Goal: Task Accomplishment & Management: Complete application form

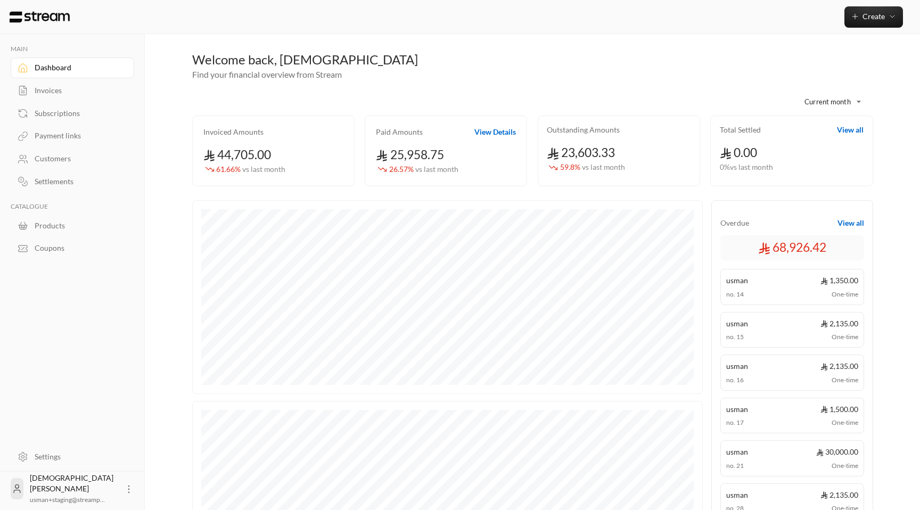
click at [55, 151] on link "Customers" at bounding box center [73, 159] width 124 height 21
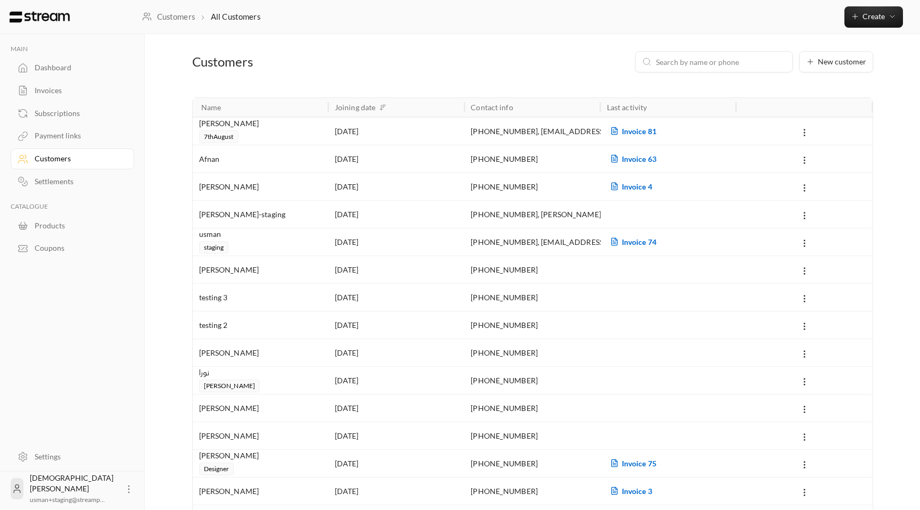
click at [314, 125] on div "[PERSON_NAME]" at bounding box center [260, 124] width 123 height 12
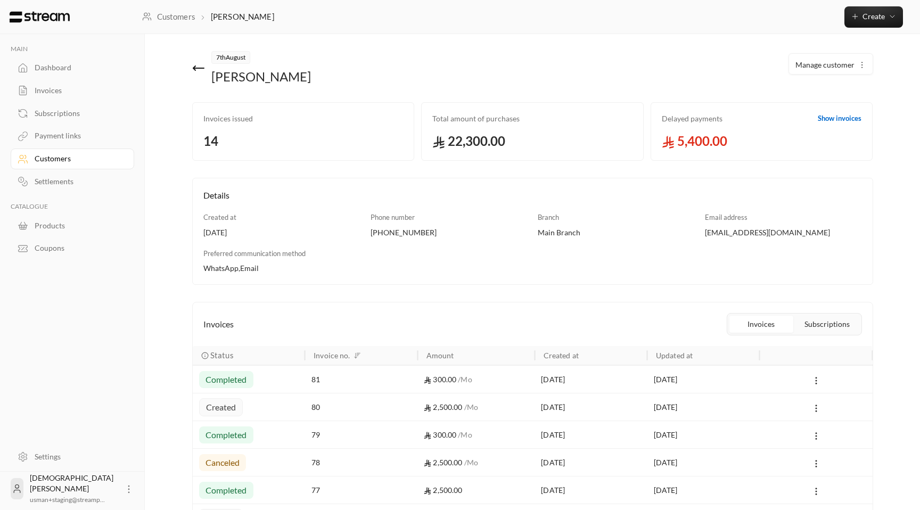
click at [839, 73] on button "Manage customer" at bounding box center [831, 64] width 84 height 21
click at [829, 96] on link "Edit" at bounding box center [829, 95] width 66 height 19
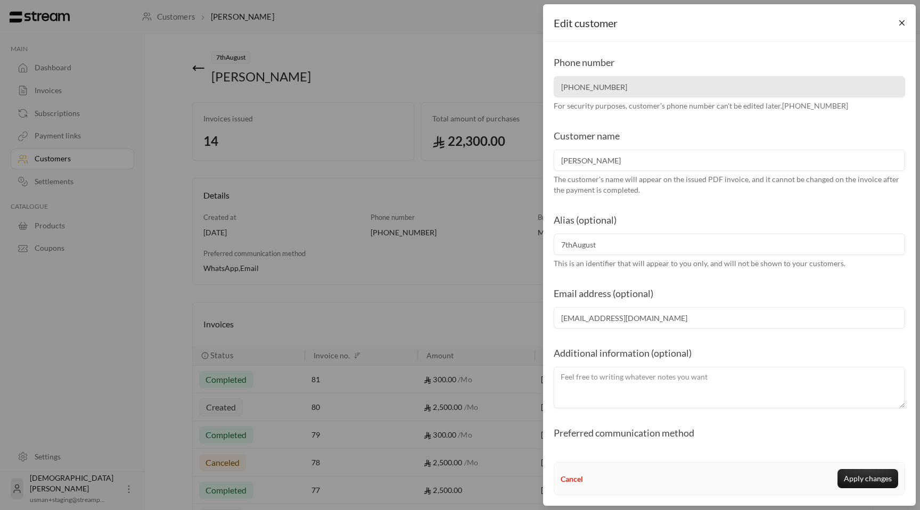
scroll to position [23, 0]
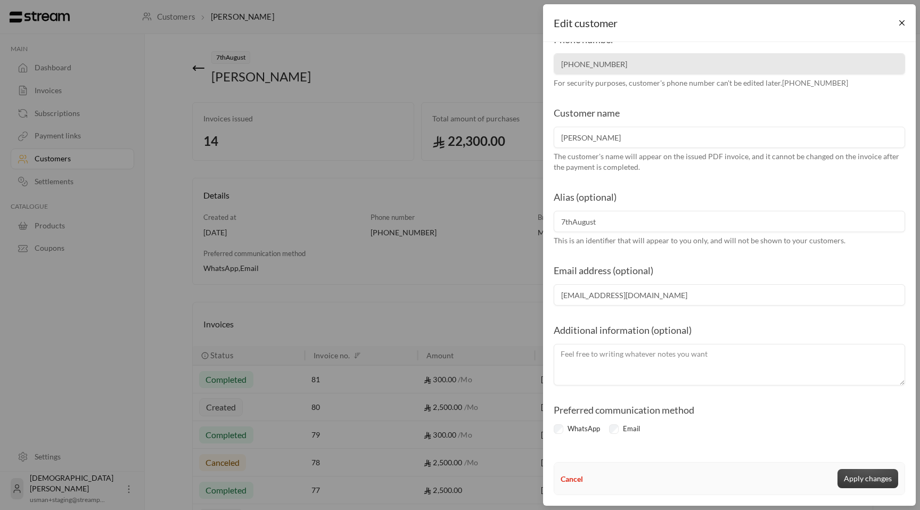
click at [863, 485] on button "Apply changes" at bounding box center [868, 478] width 61 height 19
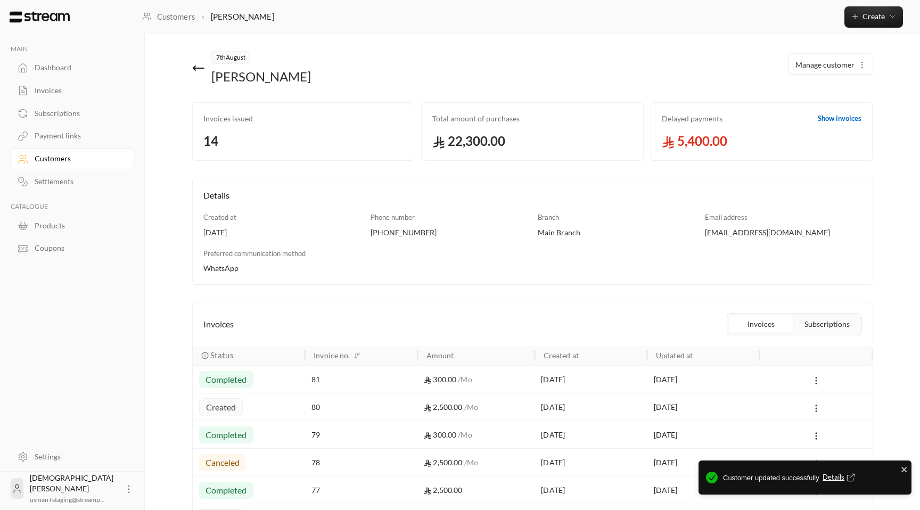
click at [51, 151] on link "Customers" at bounding box center [73, 159] width 124 height 21
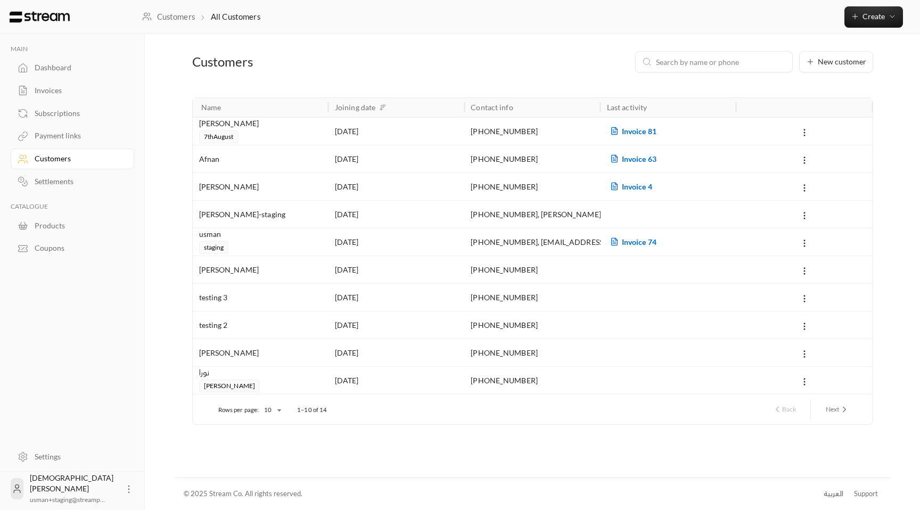
click at [44, 132] on div "Payment links" at bounding box center [78, 135] width 86 height 11
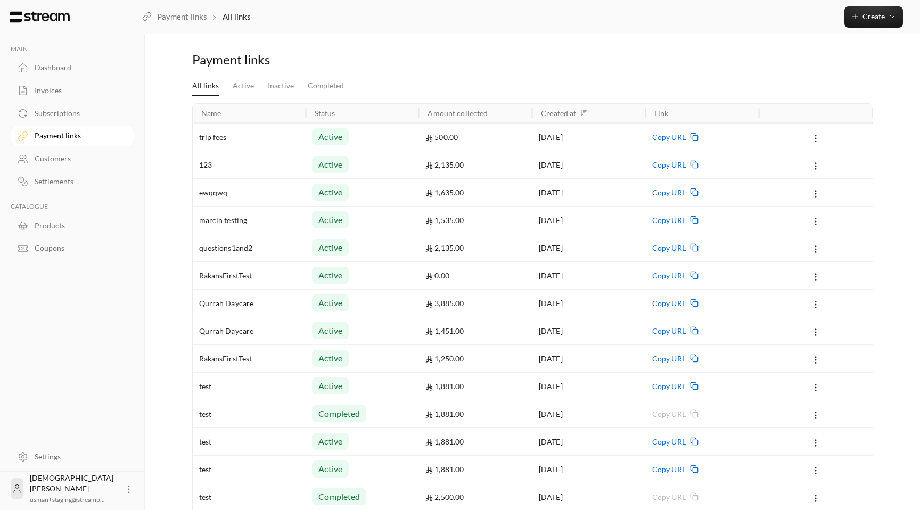
click at [294, 130] on div "trip fees" at bounding box center [249, 137] width 101 height 27
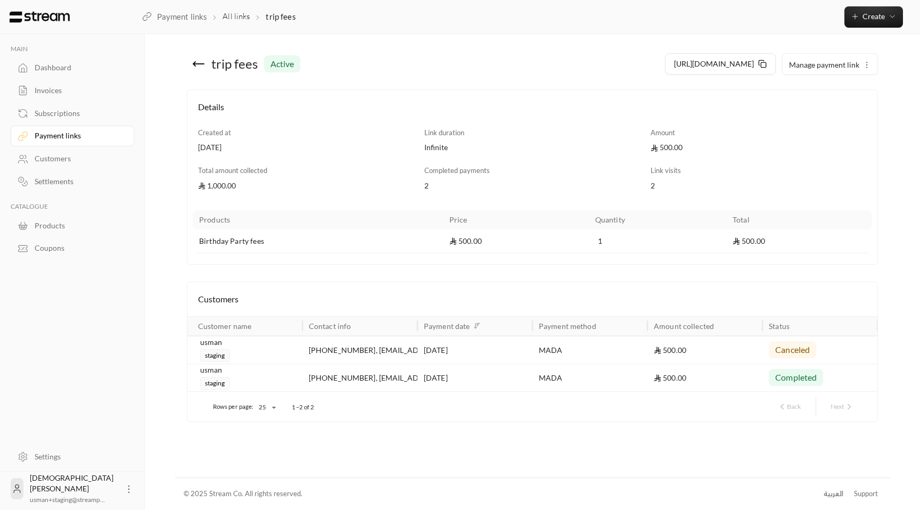
click at [340, 346] on div "[PHONE_NUMBER] , [EMAIL_ADDRESS][DOMAIN_NAME]" at bounding box center [360, 350] width 102 height 27
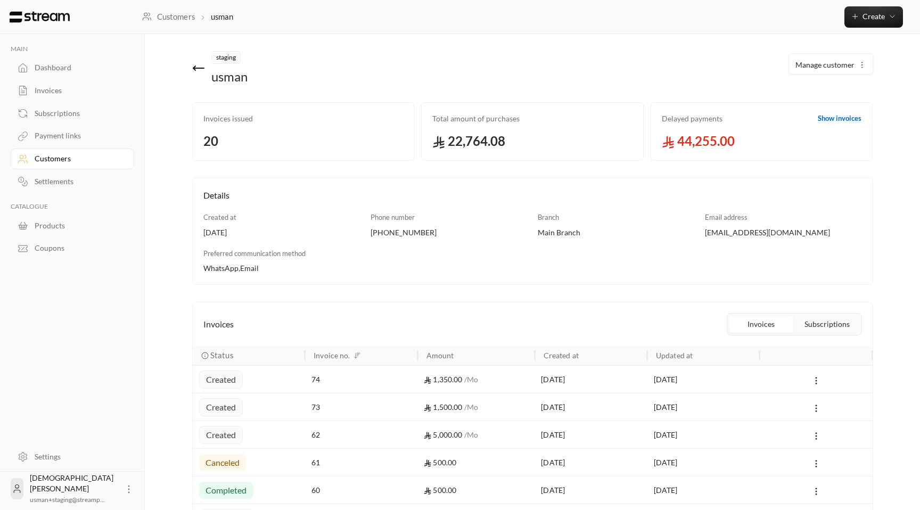
click at [845, 68] on span "Manage customer" at bounding box center [825, 64] width 59 height 9
click at [807, 96] on span "Edit" at bounding box center [807, 95] width 12 height 9
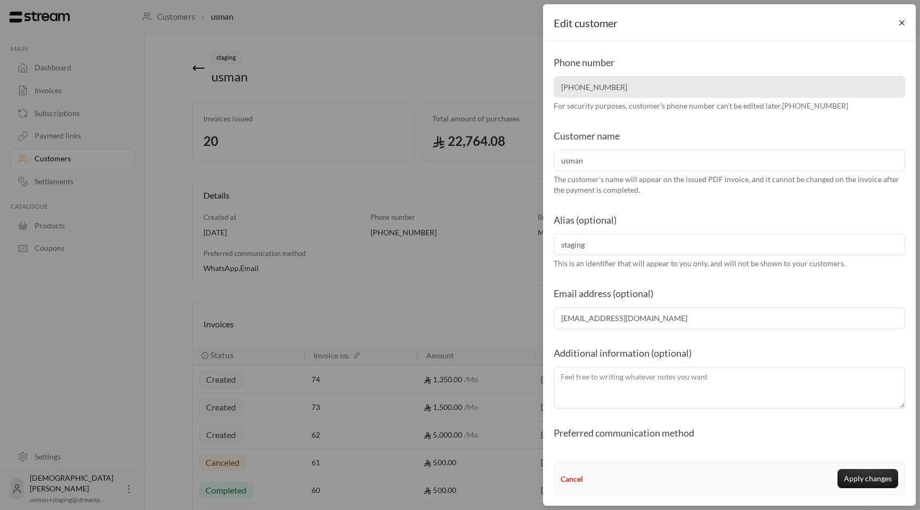
scroll to position [23, 0]
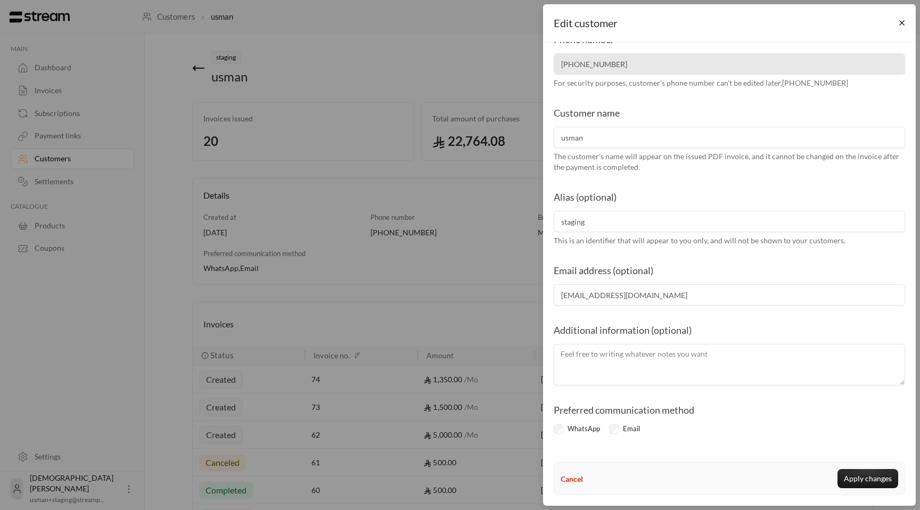
click at [616, 424] on div "Email" at bounding box center [626, 429] width 35 height 11
click at [854, 477] on button "Apply changes" at bounding box center [868, 478] width 61 height 19
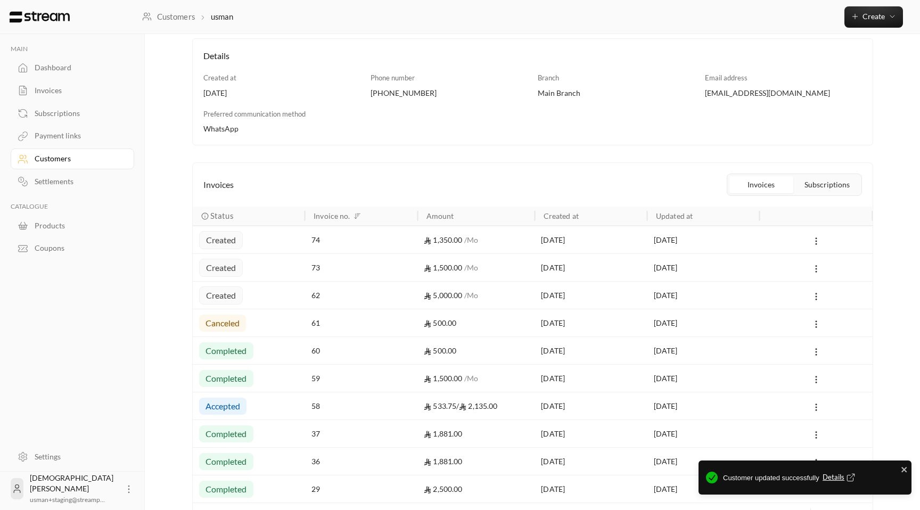
scroll to position [212, 0]
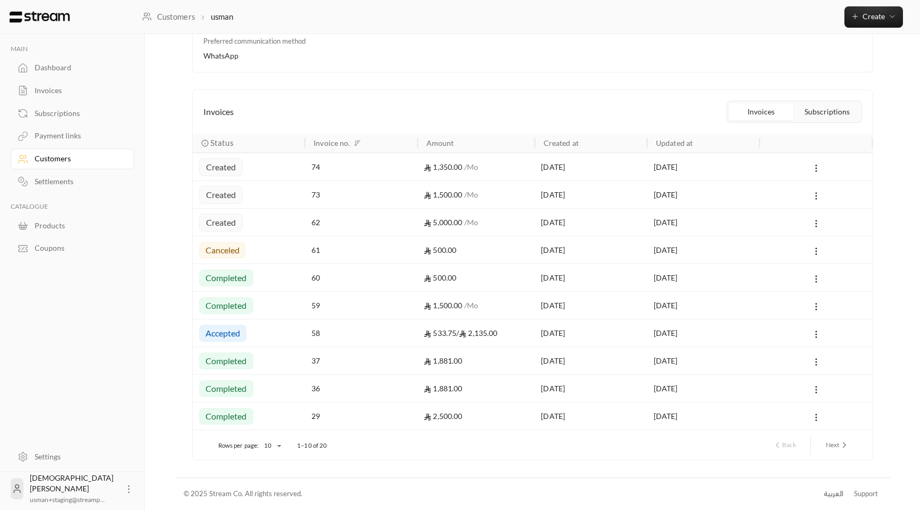
click at [72, 141] on div "Payment links" at bounding box center [78, 135] width 86 height 11
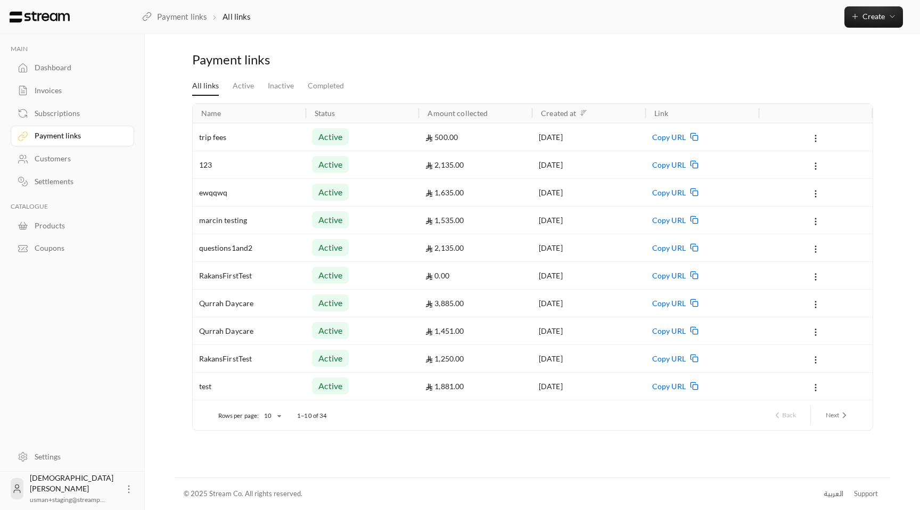
click at [286, 137] on div "trip fees" at bounding box center [249, 137] width 101 height 27
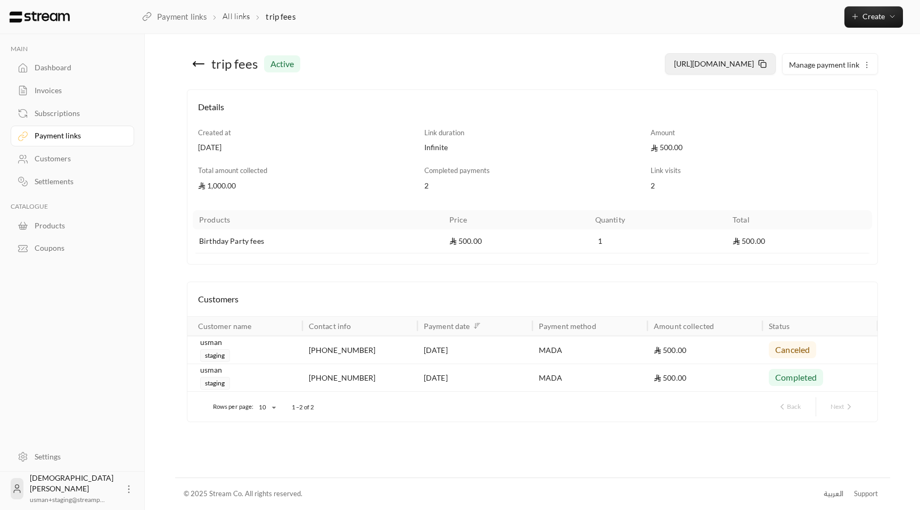
click at [768, 68] on button "[URL][DOMAIN_NAME]" at bounding box center [720, 63] width 111 height 21
click at [39, 62] on div "Dashboard" at bounding box center [78, 67] width 86 height 11
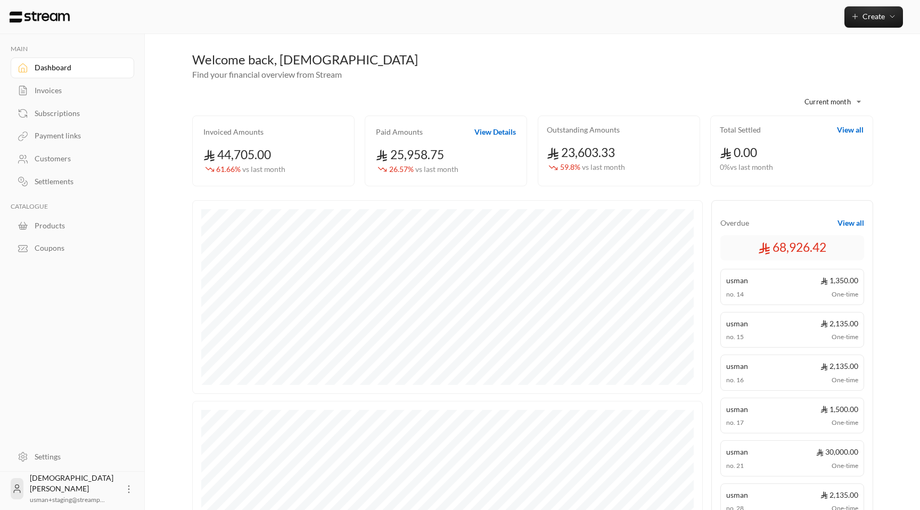
click at [60, 141] on div "Payment links" at bounding box center [78, 135] width 86 height 11
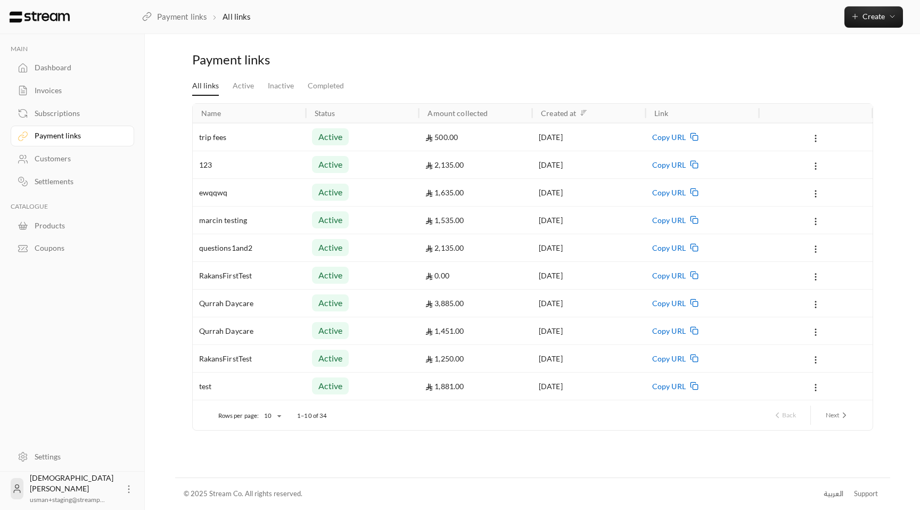
click at [265, 132] on div "trip fees" at bounding box center [249, 137] width 101 height 27
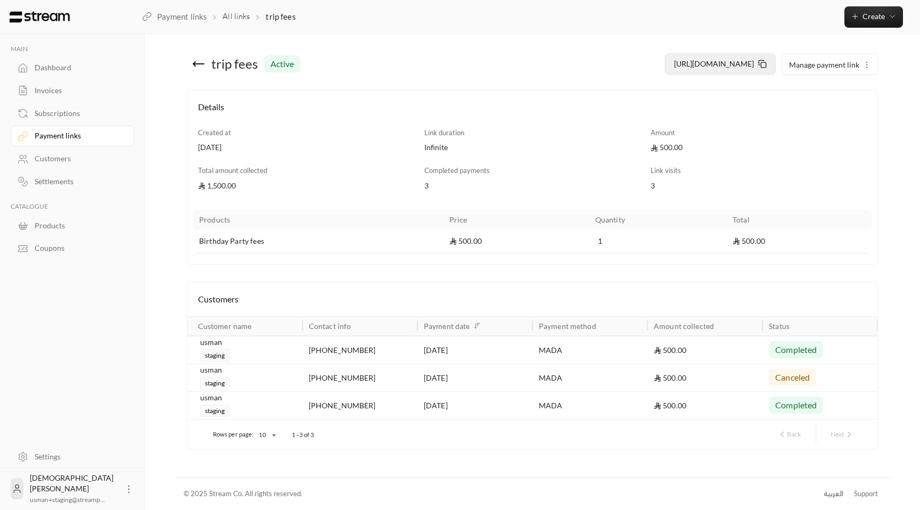
click at [750, 63] on span "[URL][DOMAIN_NAME]" at bounding box center [714, 63] width 80 height 9
click at [101, 140] on div "Payment links" at bounding box center [78, 135] width 86 height 11
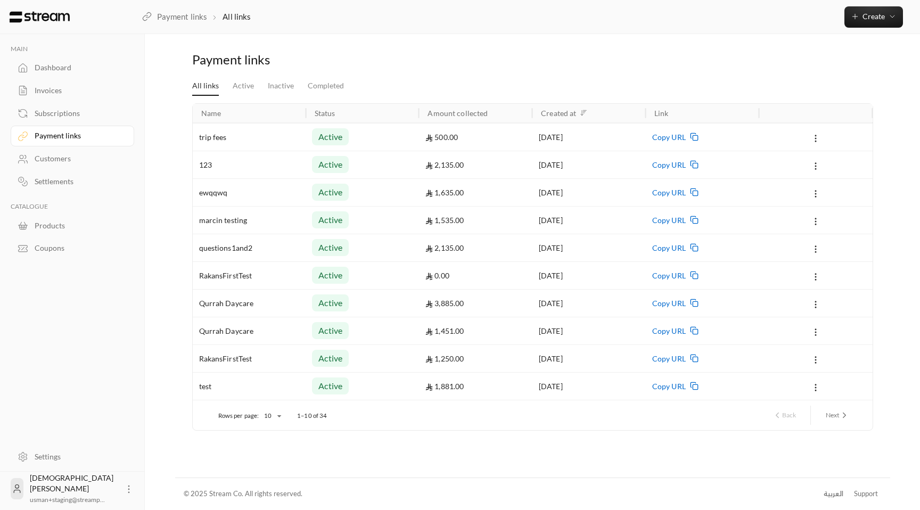
click at [257, 133] on div "trip fees" at bounding box center [249, 137] width 101 height 27
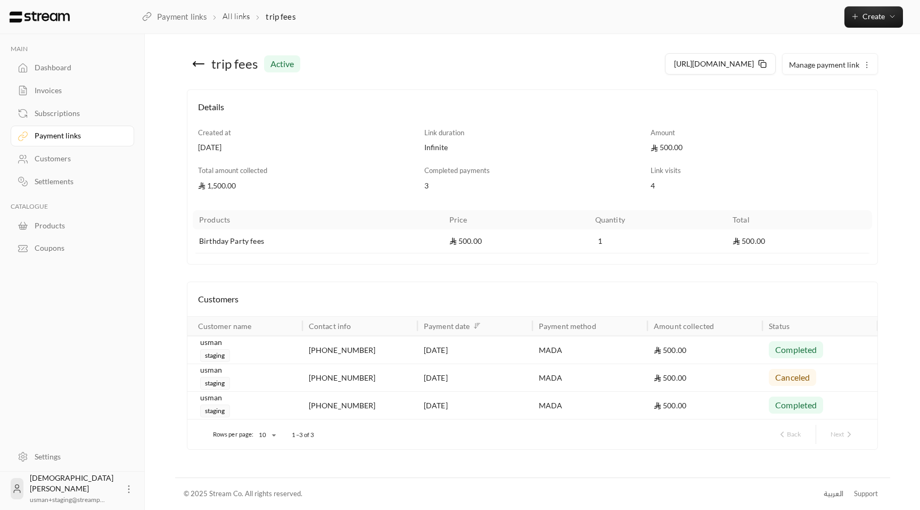
click at [191, 60] on div "trip fees active" at bounding box center [362, 64] width 351 height 26
click at [200, 62] on icon at bounding box center [198, 64] width 13 height 13
click at [881, 11] on button "Create" at bounding box center [874, 16] width 59 height 21
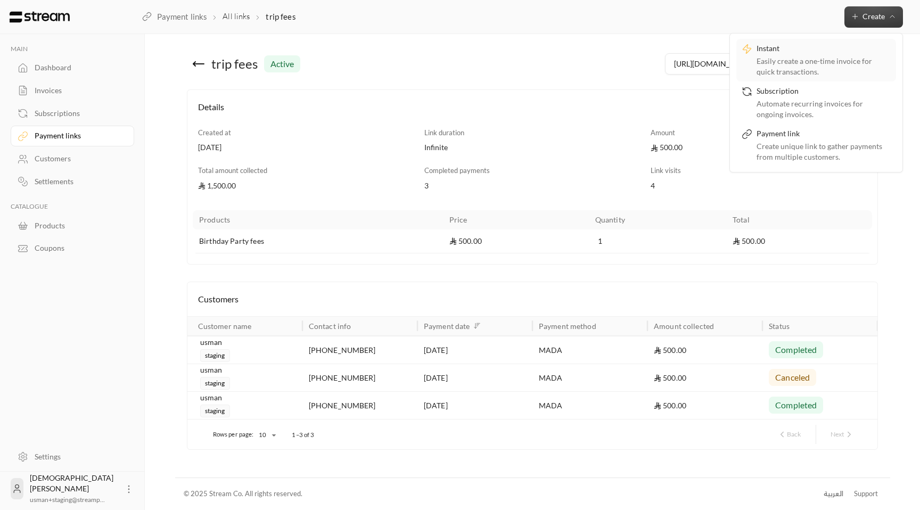
click at [847, 47] on div "Instant" at bounding box center [824, 49] width 134 height 13
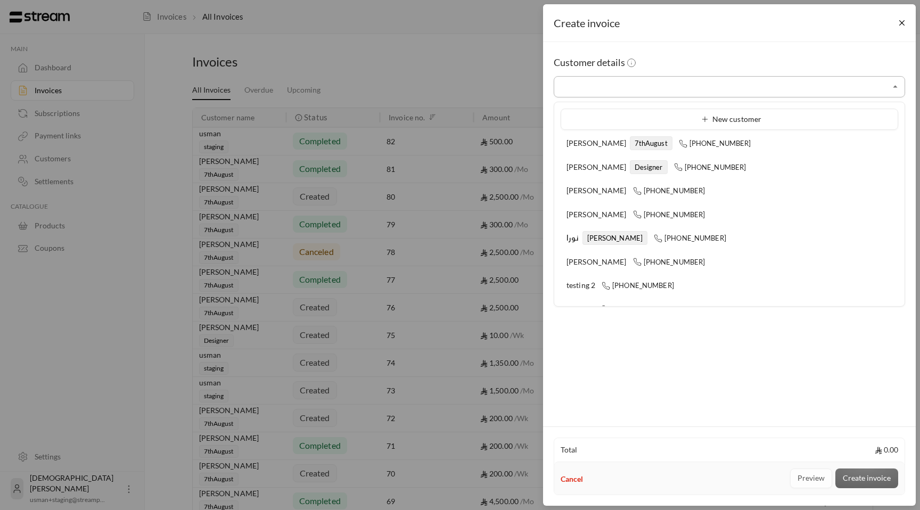
click at [820, 95] on input "Select customer" at bounding box center [729, 87] width 351 height 19
click at [682, 241] on div "[PERSON_NAME] [PHONE_NUMBER]" at bounding box center [730, 238] width 326 height 11
type input "**********"
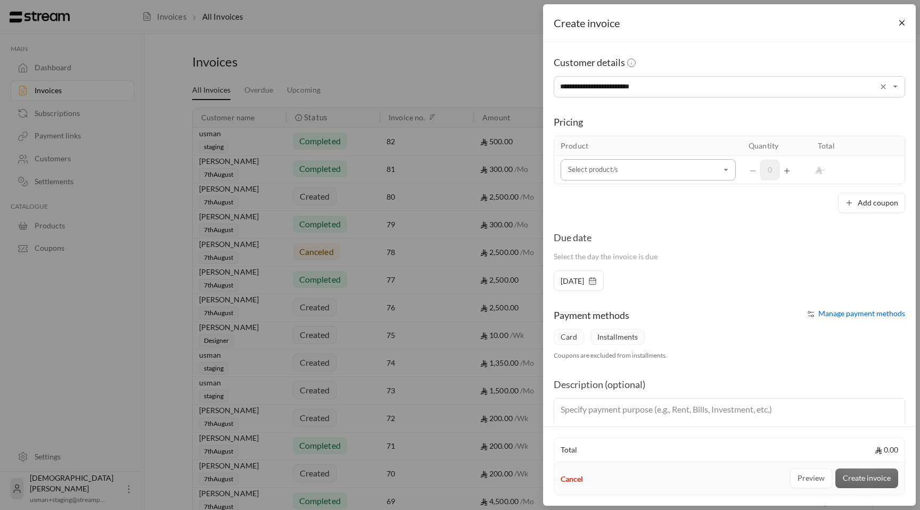
click at [729, 170] on icon "Open" at bounding box center [726, 170] width 11 height 11
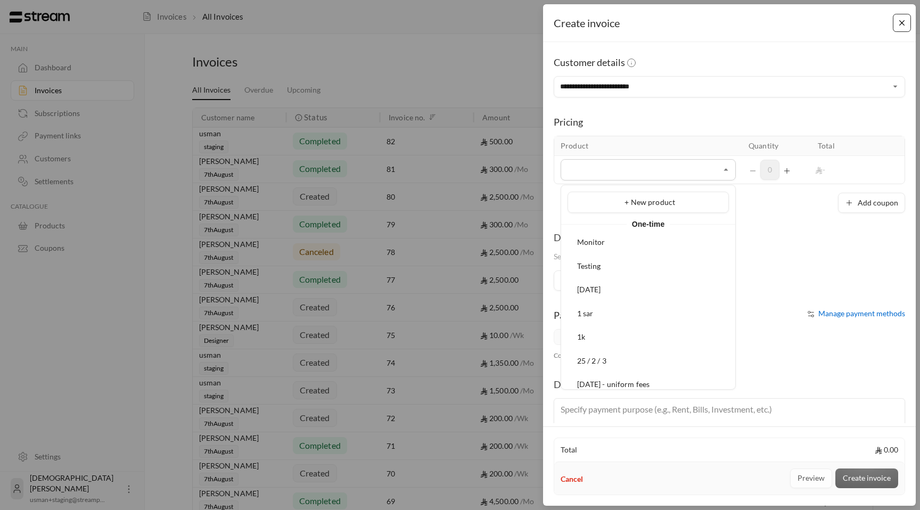
click at [901, 23] on button "Close" at bounding box center [902, 23] width 19 height 19
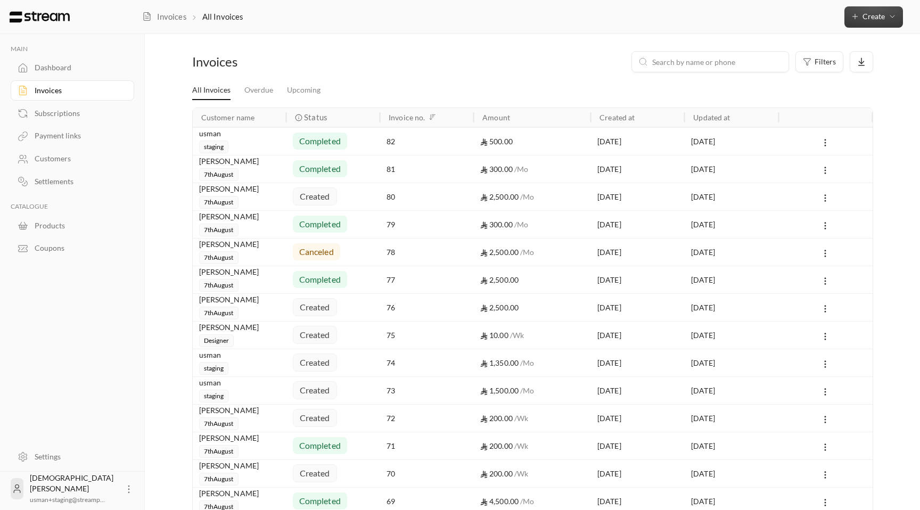
click at [884, 16] on span "Create" at bounding box center [874, 16] width 22 height 9
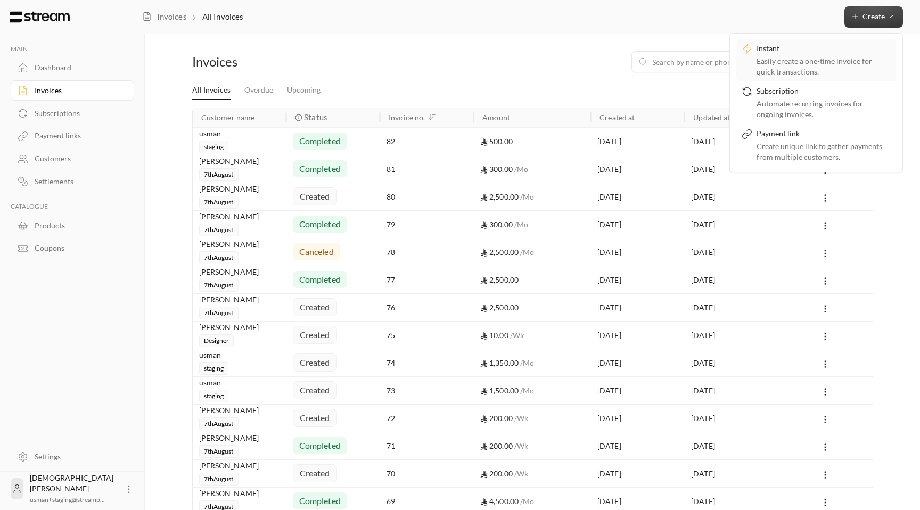
click at [837, 59] on div "Easily create a one-time invoice for quick transactions." at bounding box center [824, 66] width 134 height 21
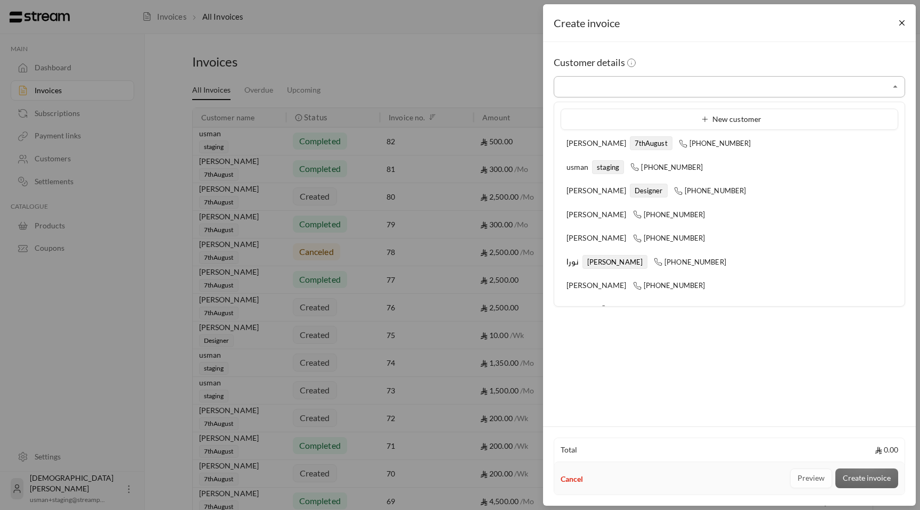
click at [726, 88] on input "Select customer" at bounding box center [729, 87] width 351 height 19
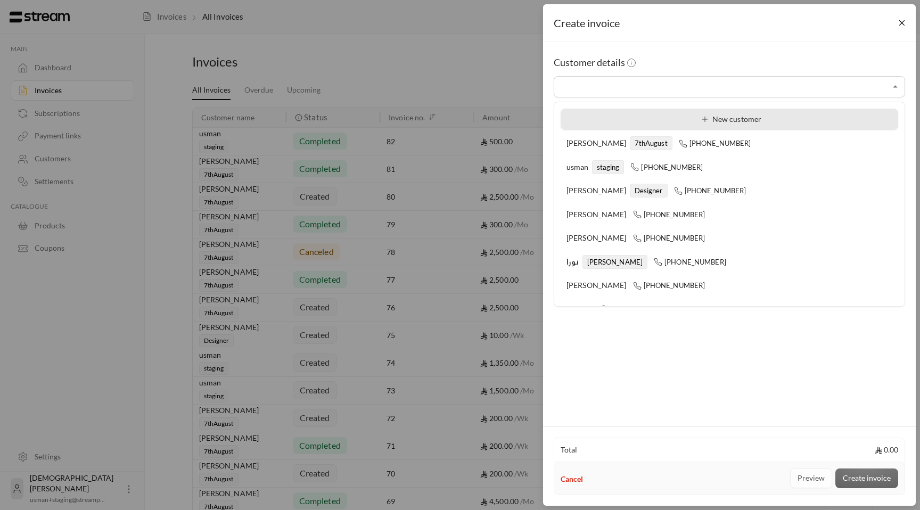
click at [722, 115] on span "New customer" at bounding box center [730, 118] width 64 height 9
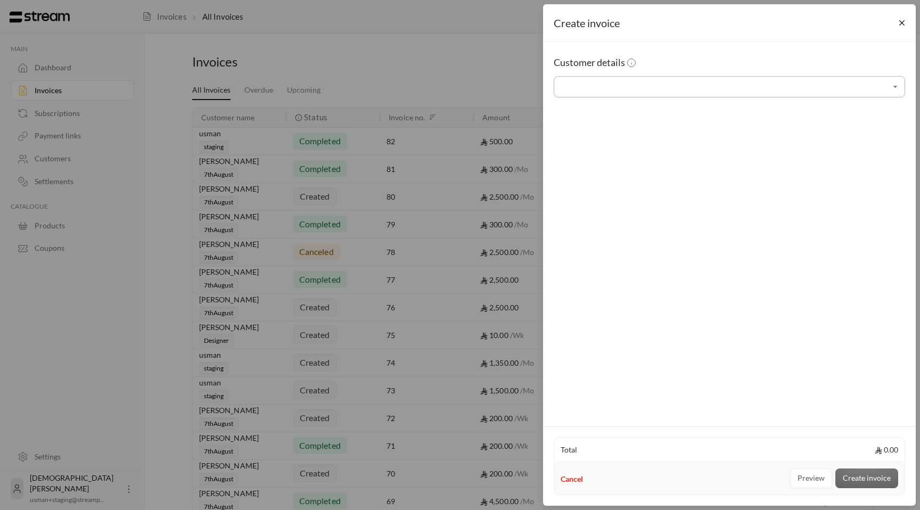
click at [656, 92] on input "Select customer" at bounding box center [729, 87] width 351 height 19
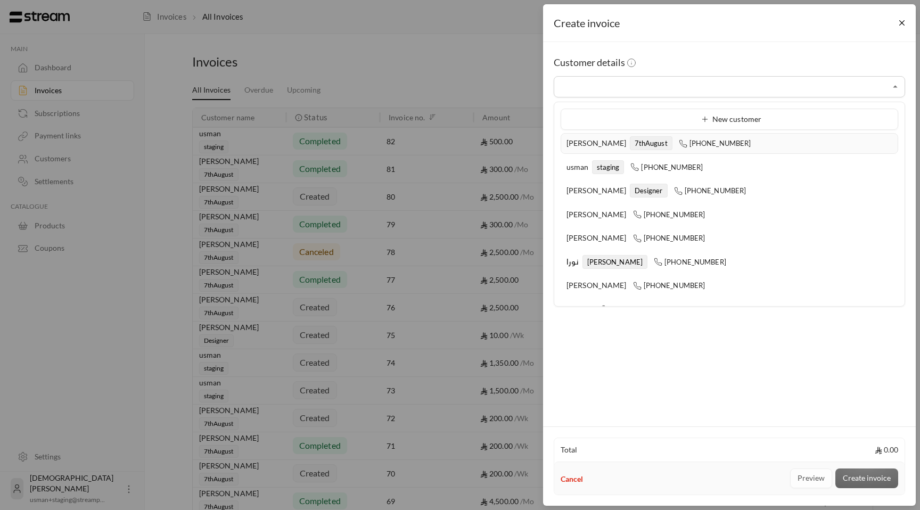
click at [632, 145] on span "7thAugust" at bounding box center [651, 143] width 43 height 14
type input "**********"
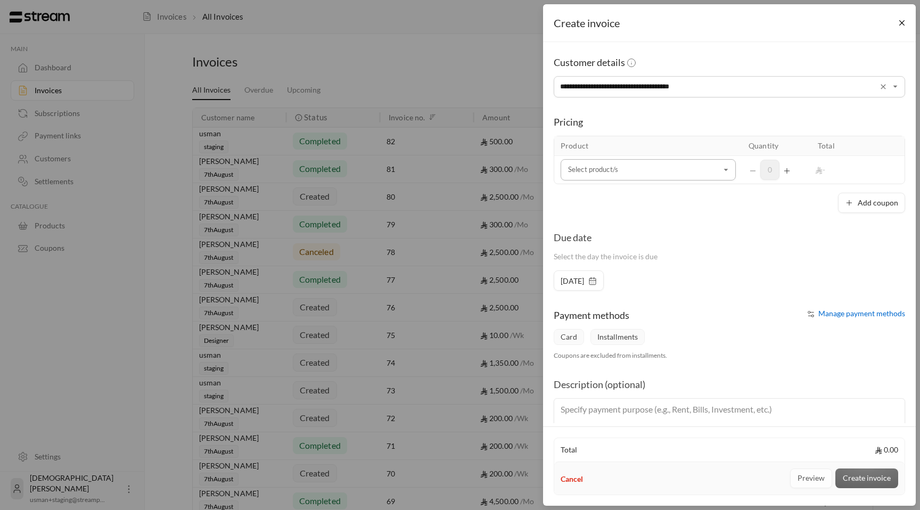
click at [727, 179] on div "Select product/s" at bounding box center [648, 169] width 175 height 21
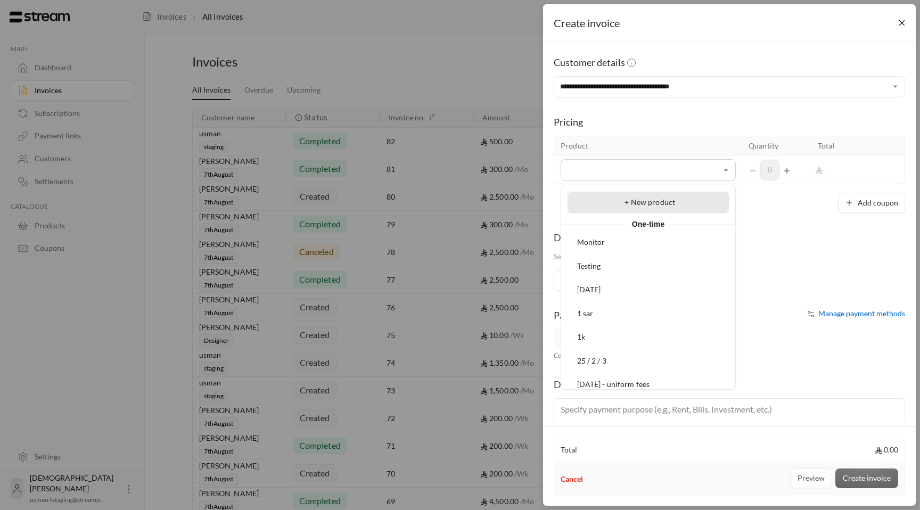
click at [685, 207] on div "+ New product" at bounding box center [649, 202] width 150 height 11
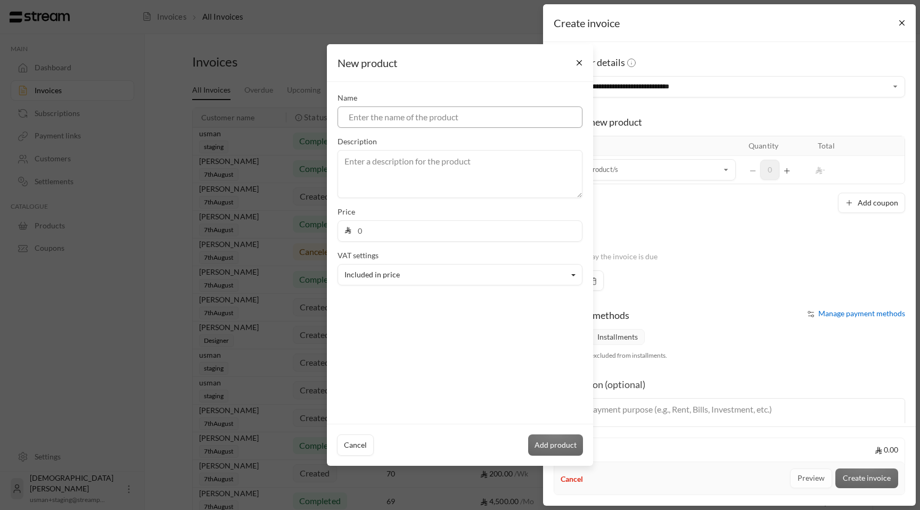
click at [447, 122] on input at bounding box center [460, 117] width 245 height 21
type input "asdf"
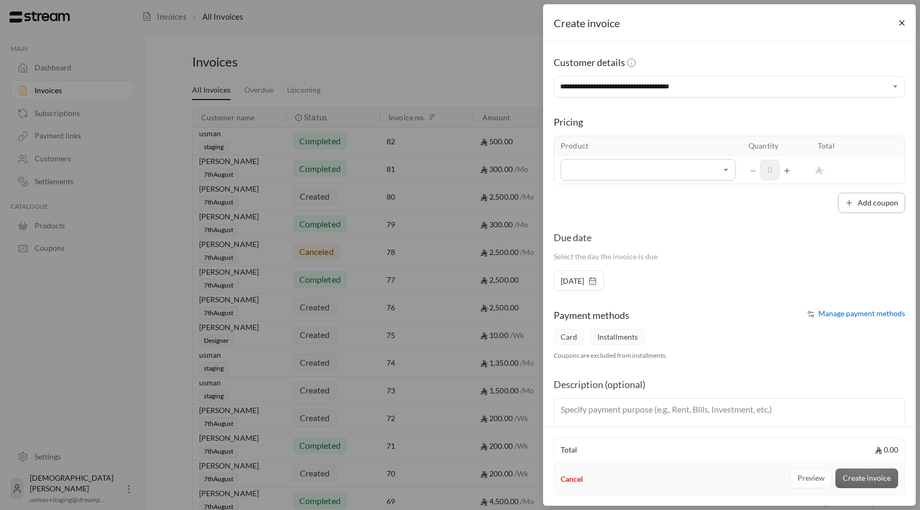
click at [891, 208] on button "Add coupon" at bounding box center [871, 203] width 67 height 20
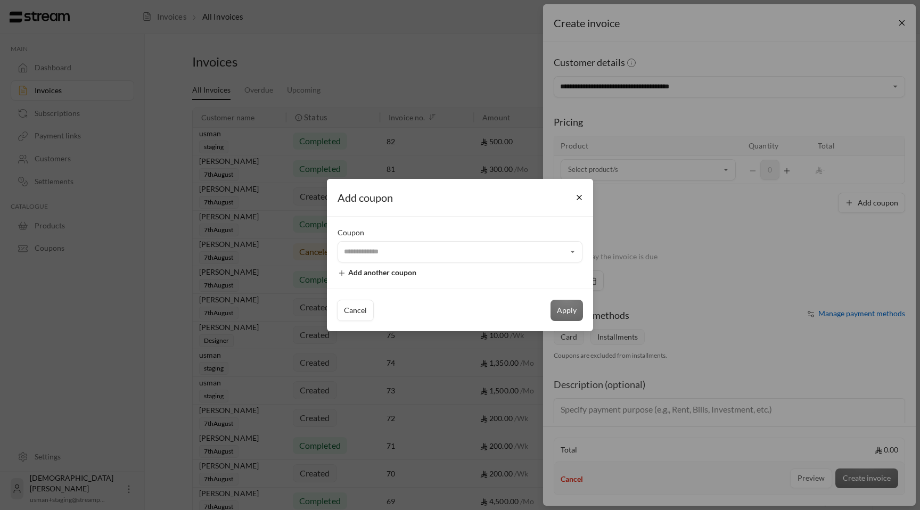
click at [447, 263] on div "Coupon ​ Add another coupon" at bounding box center [460, 253] width 266 height 72
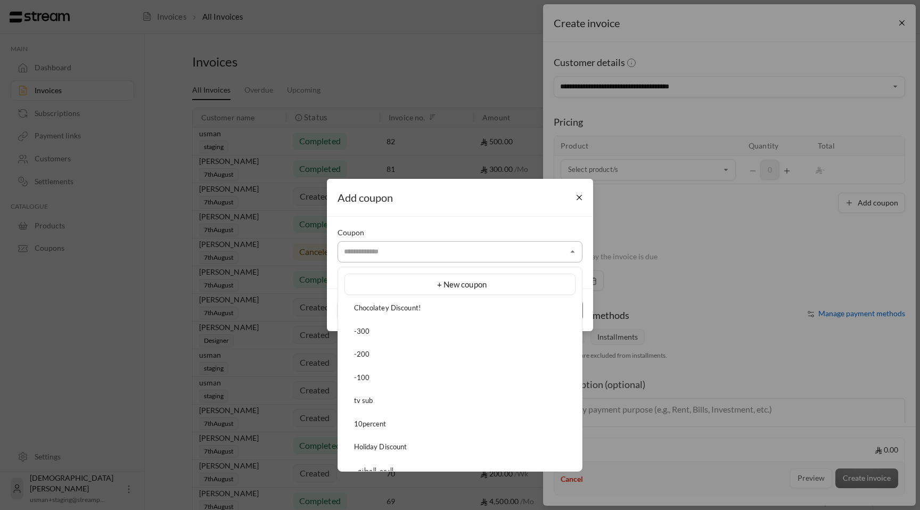
click at [448, 260] on input "Select customer" at bounding box center [460, 252] width 245 height 19
click at [408, 309] on span "Chocolatey Discount!" at bounding box center [387, 308] width 67 height 9
type input "**********"
click at [503, 246] on input "**********" at bounding box center [460, 252] width 245 height 19
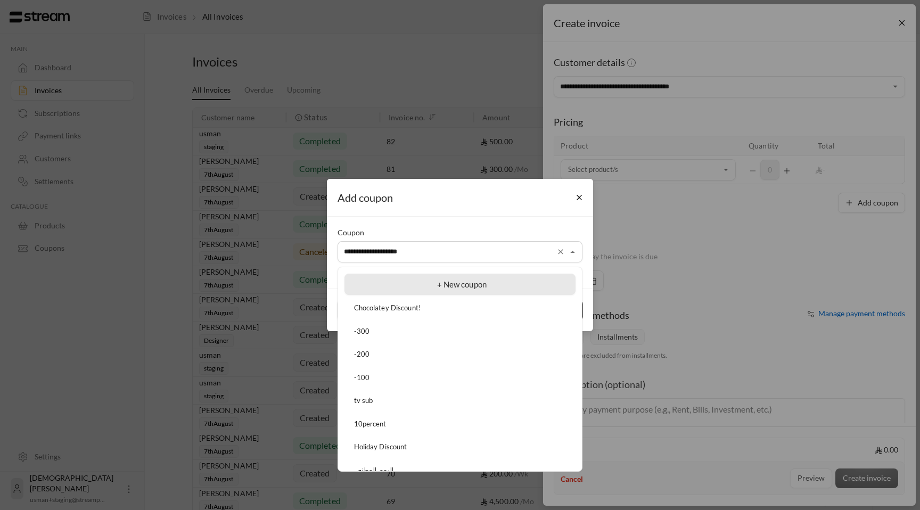
click at [448, 279] on div "+ New coupon" at bounding box center [459, 285] width 219 height 12
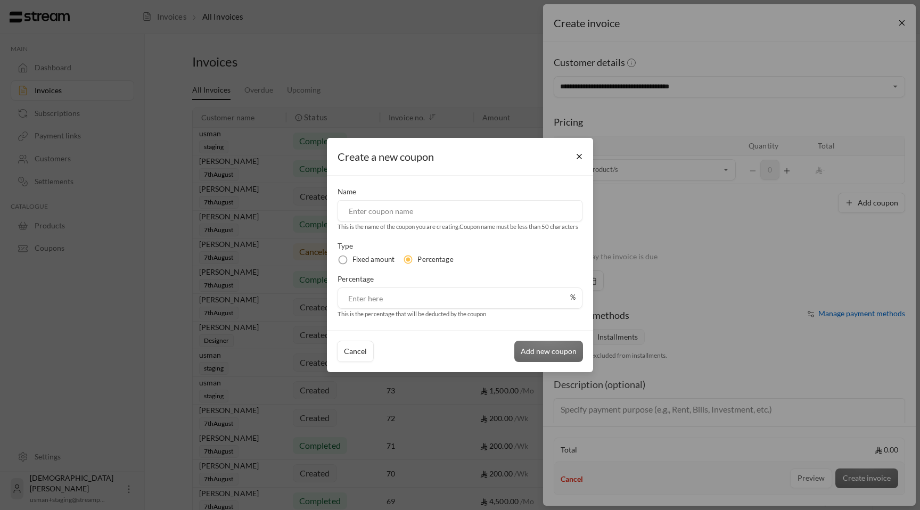
click at [435, 213] on input at bounding box center [460, 210] width 245 height 21
